Goal: Information Seeking & Learning: Find specific fact

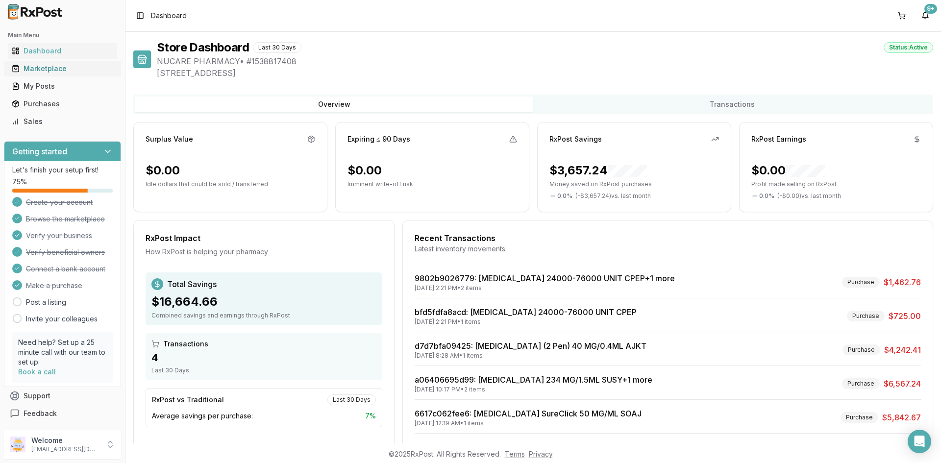
click at [74, 70] on div "Marketplace" at bounding box center [62, 69] width 101 height 10
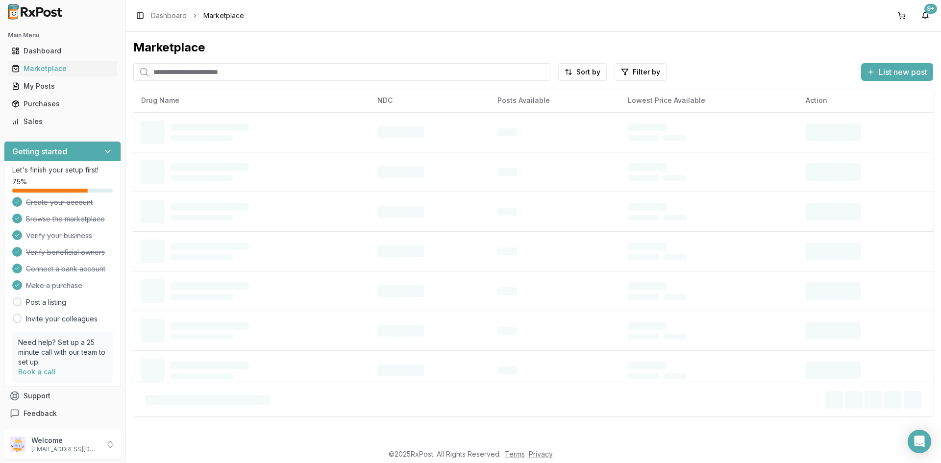
click at [341, 70] on input "search" at bounding box center [341, 72] width 417 height 18
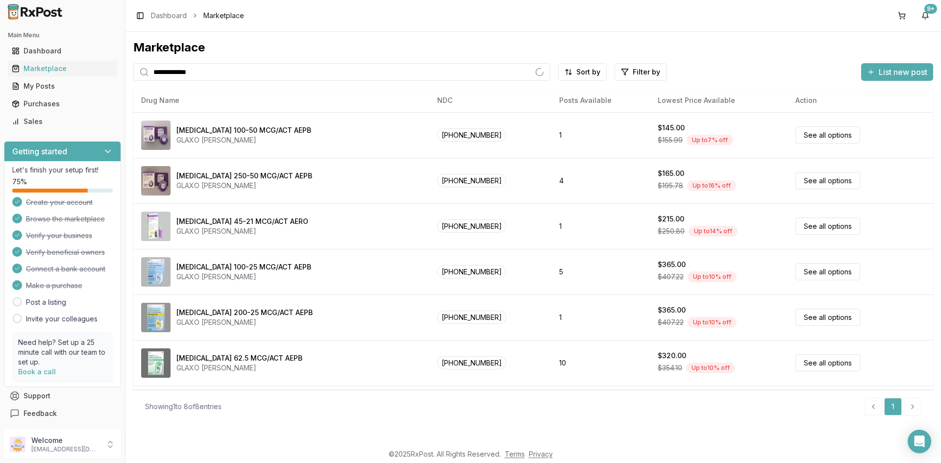
type input "**********"
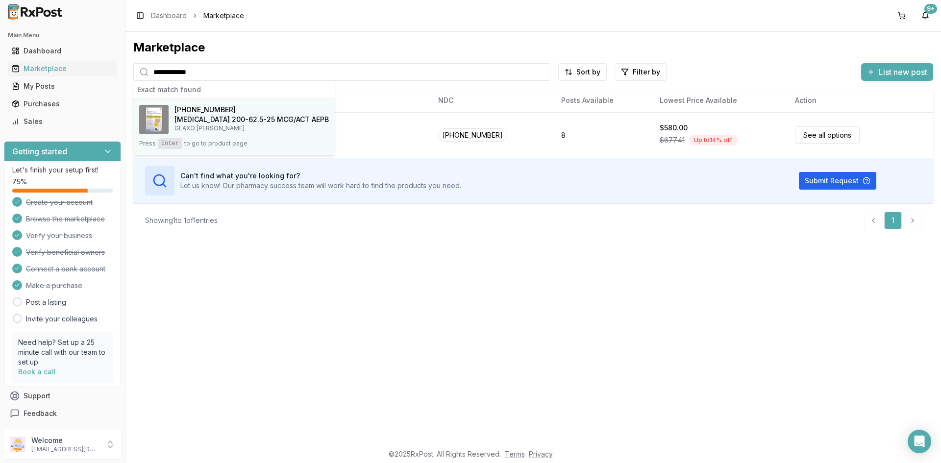
click at [323, 138] on button "[PHONE_NUMBER] [MEDICAL_DATA] 200-62.5-25 MCG/ACT AEPB GLAXO [PERSON_NAME] Pres…" at bounding box center [233, 127] width 201 height 56
